Goal: Information Seeking & Learning: Learn about a topic

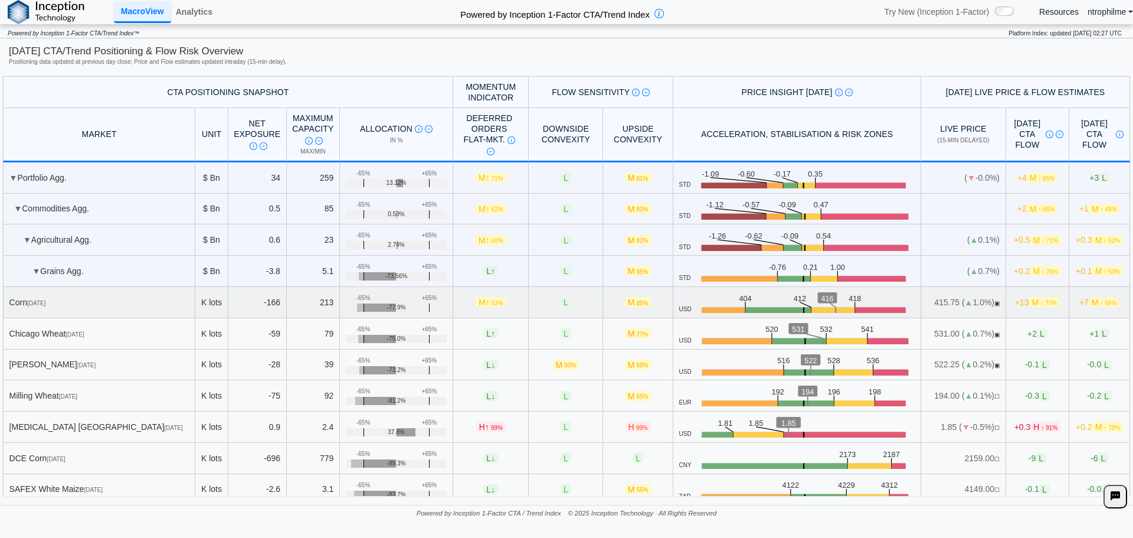
click at [1030, 299] on span "M ↑ 77%" at bounding box center [1045, 302] width 31 height 10
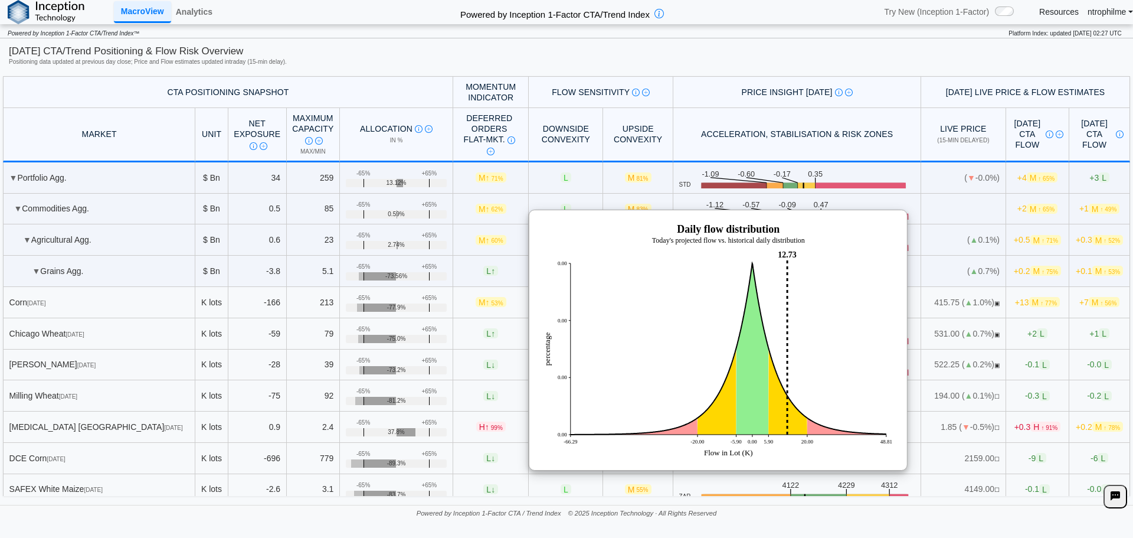
click at [844, 67] on div "Today's CTA/Trend Positioning & Flow Risk Overview Positioning data updated at …" at bounding box center [567, 57] width 1116 height 26
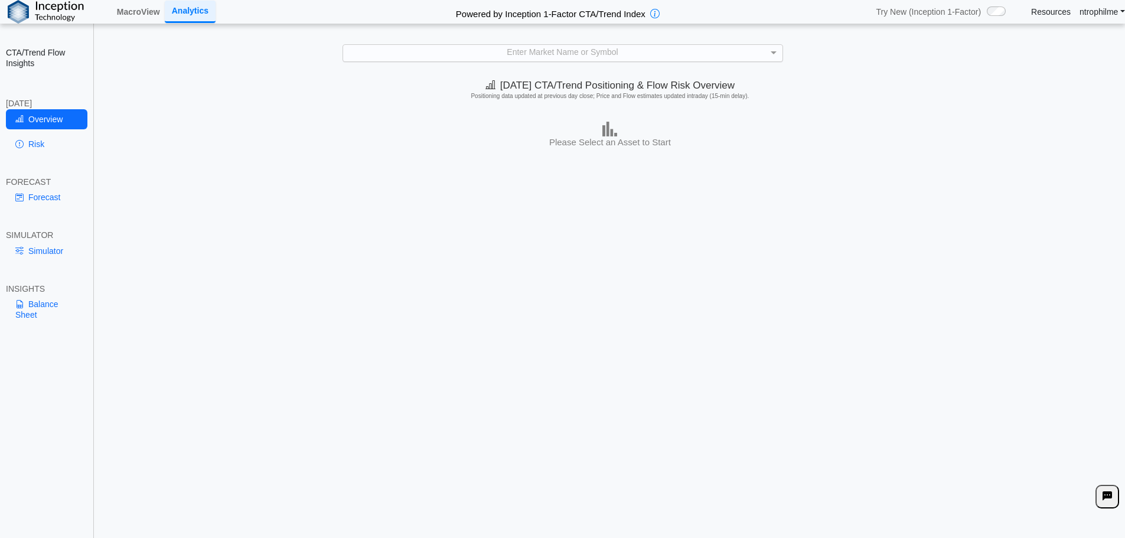
click at [615, 55] on div "Enter Market Name or Symbol" at bounding box center [562, 53] width 439 height 16
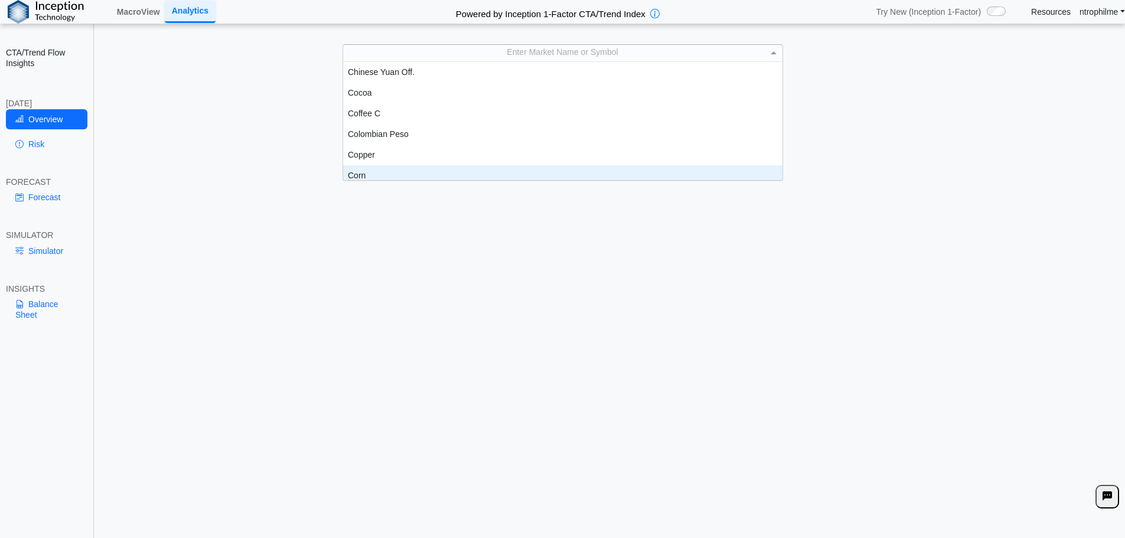
scroll to position [419, 0]
click at [371, 168] on div "Corn" at bounding box center [562, 169] width 439 height 21
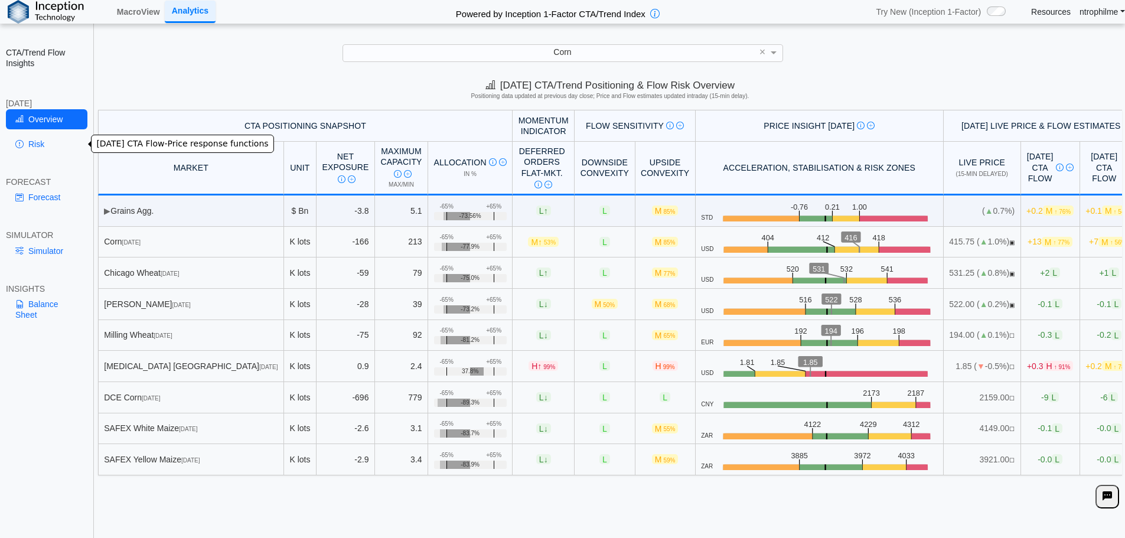
drag, startPoint x: 41, startPoint y: 145, endPoint x: 31, endPoint y: 138, distance: 11.8
click at [40, 144] on link "Risk" at bounding box center [46, 144] width 81 height 20
